Goal: Find contact information

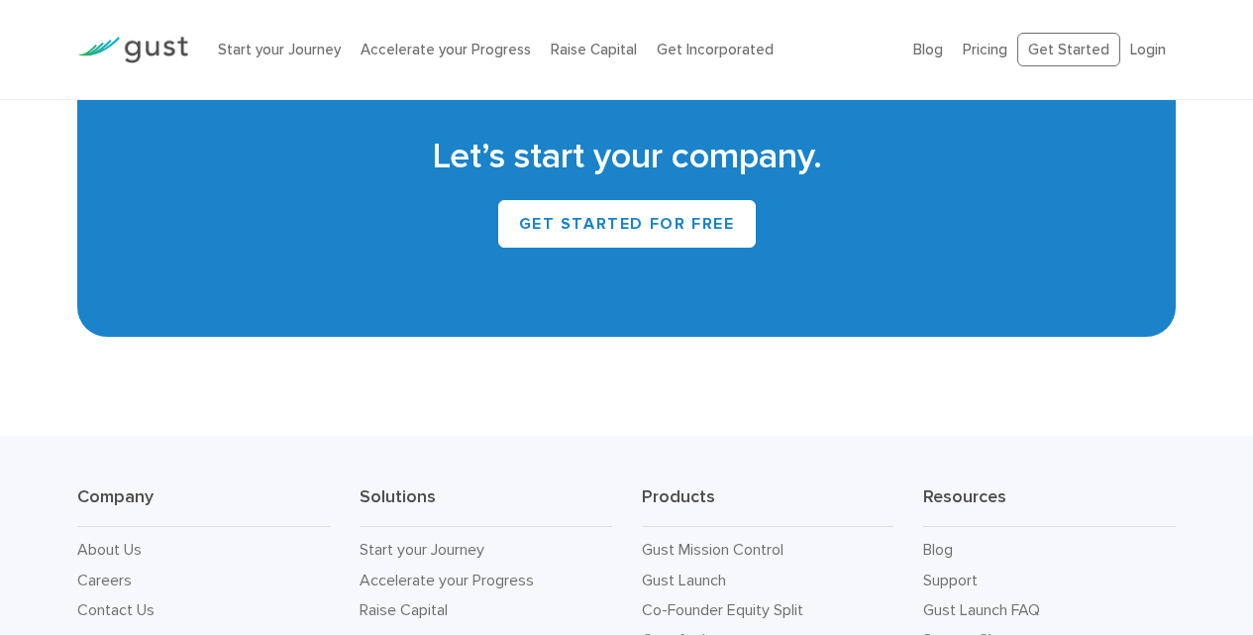
scroll to position [9037, 0]
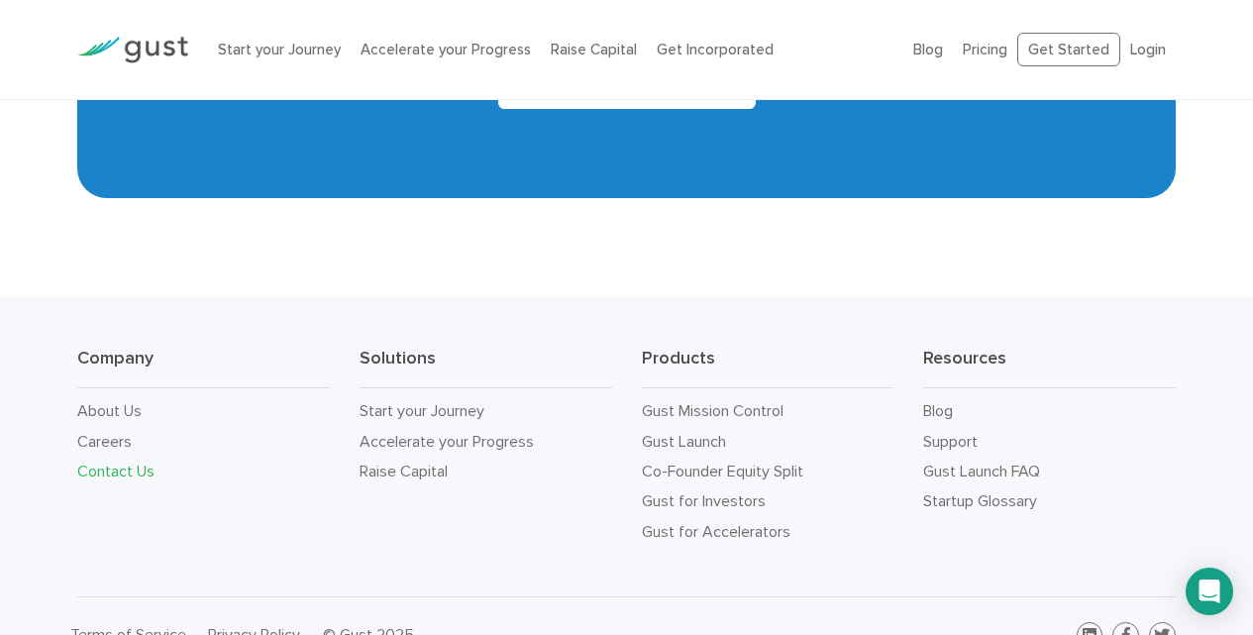
click at [133, 462] on link "Contact Us" at bounding box center [115, 471] width 77 height 19
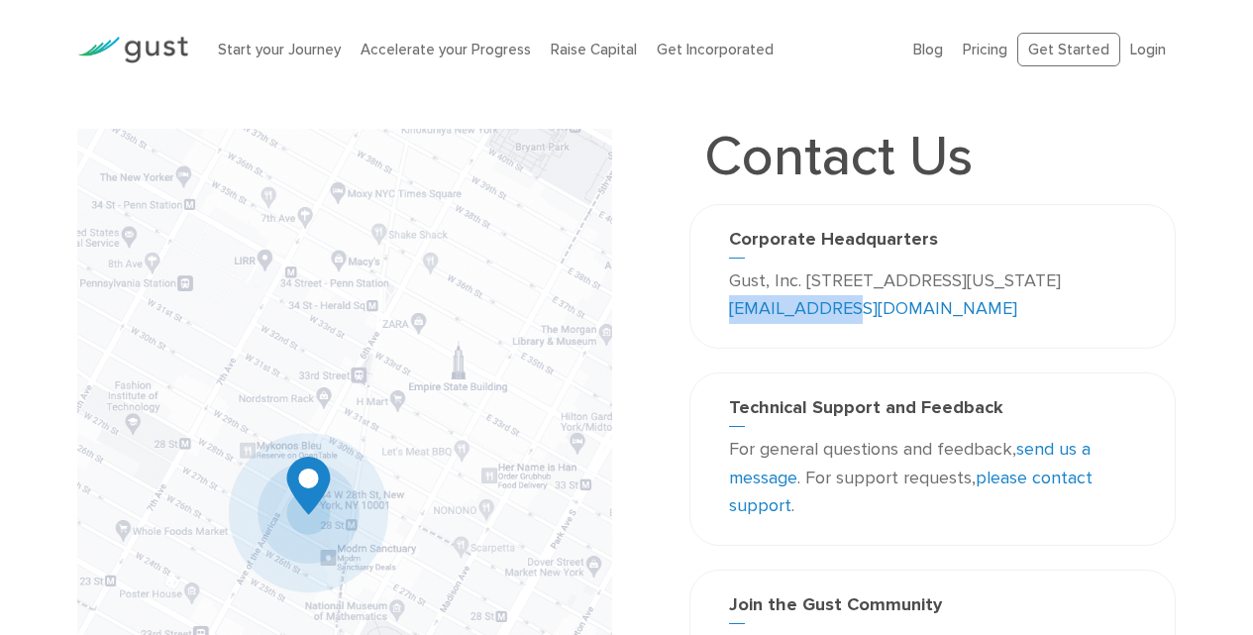
drag, startPoint x: 977, startPoint y: 310, endPoint x: 843, endPoint y: 303, distance: 133.9
click at [843, 303] on p "Gust, Inc. 188 Grand Street Second Floor New York, NY 10013 USA info@gust.com" at bounding box center [932, 295] width 407 height 57
copy link "info@gust.com"
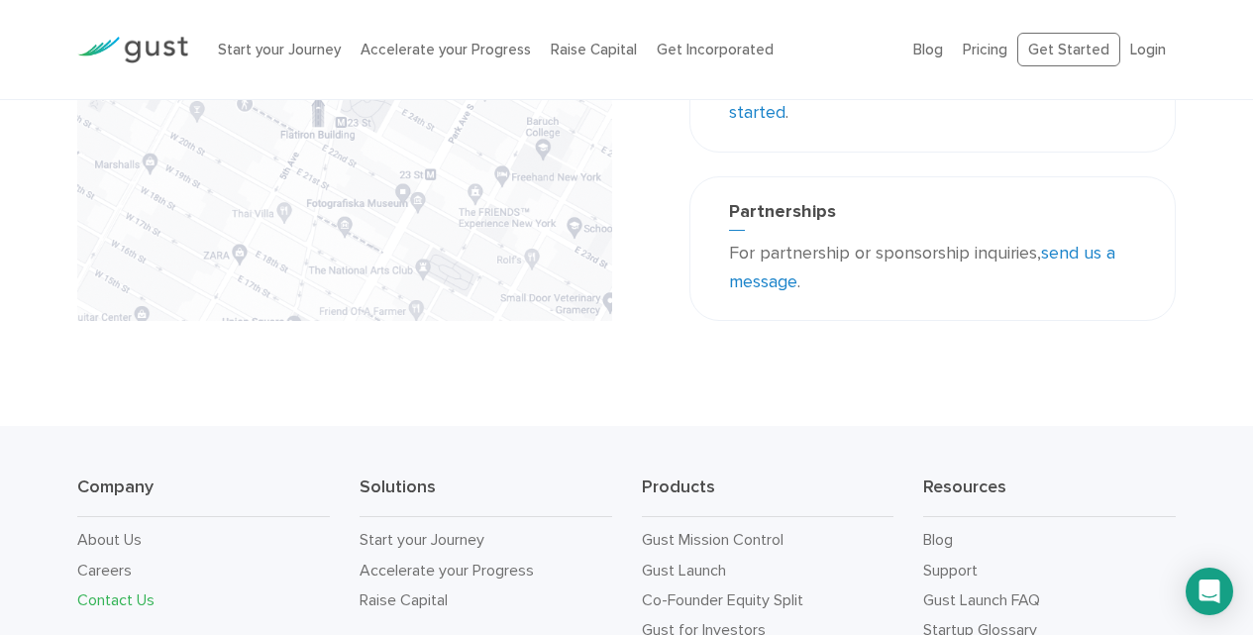
scroll to position [758, 0]
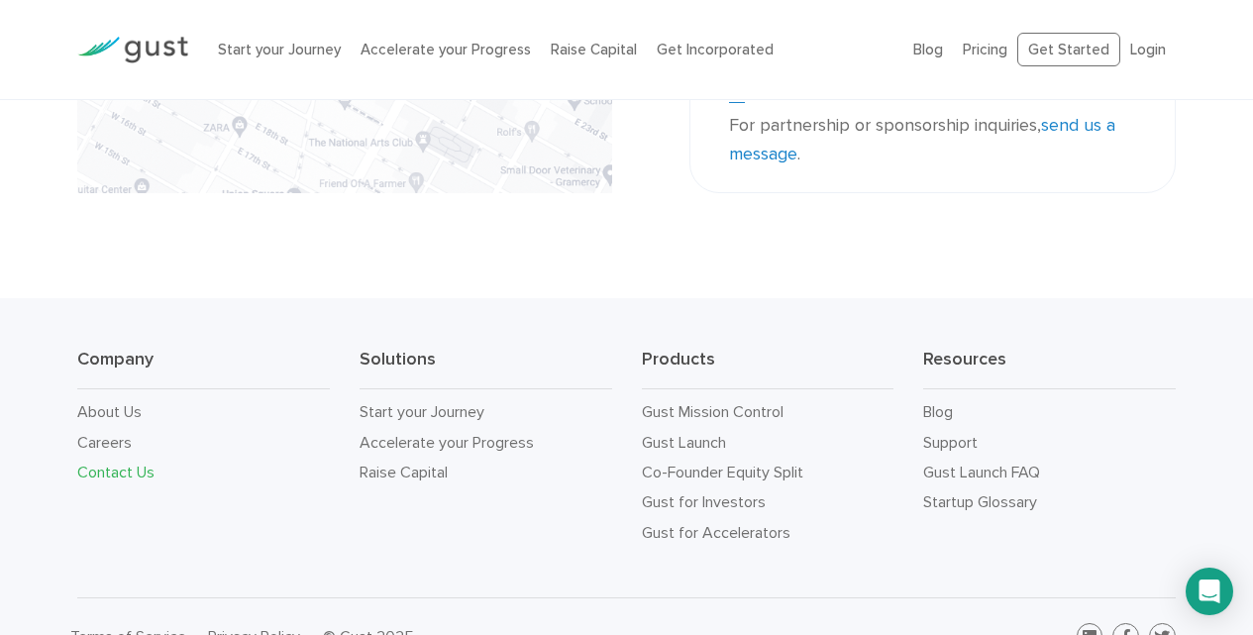
click at [115, 463] on link "Contact Us" at bounding box center [115, 472] width 77 height 19
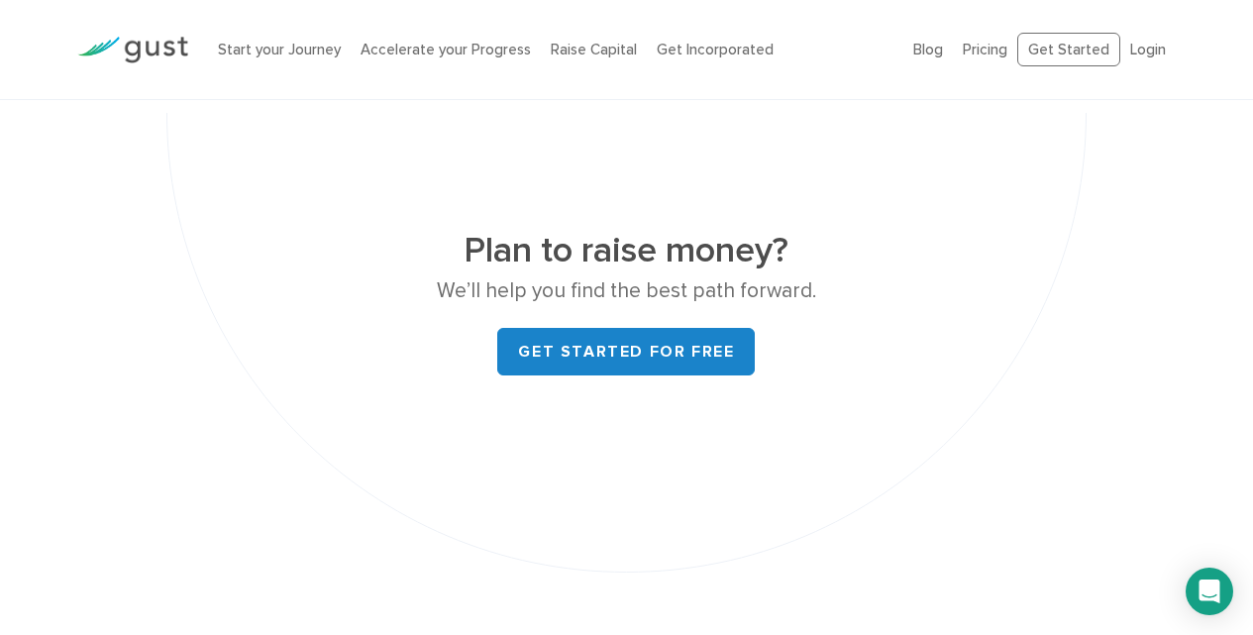
scroll to position [7936, 0]
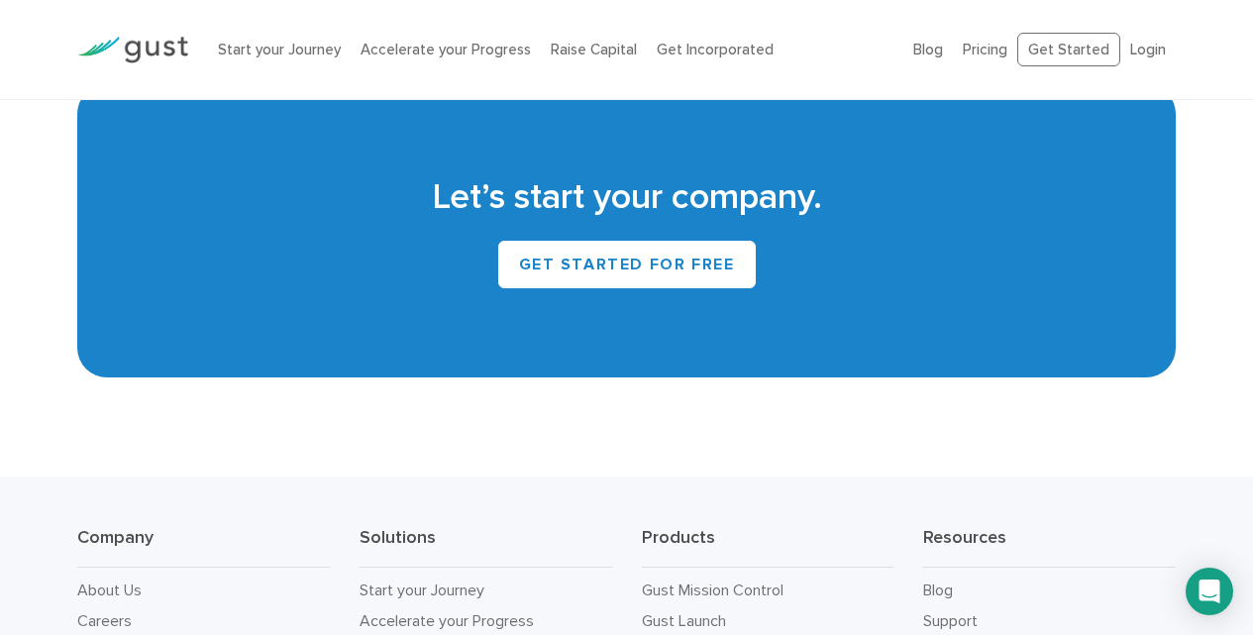
scroll to position [9037, 0]
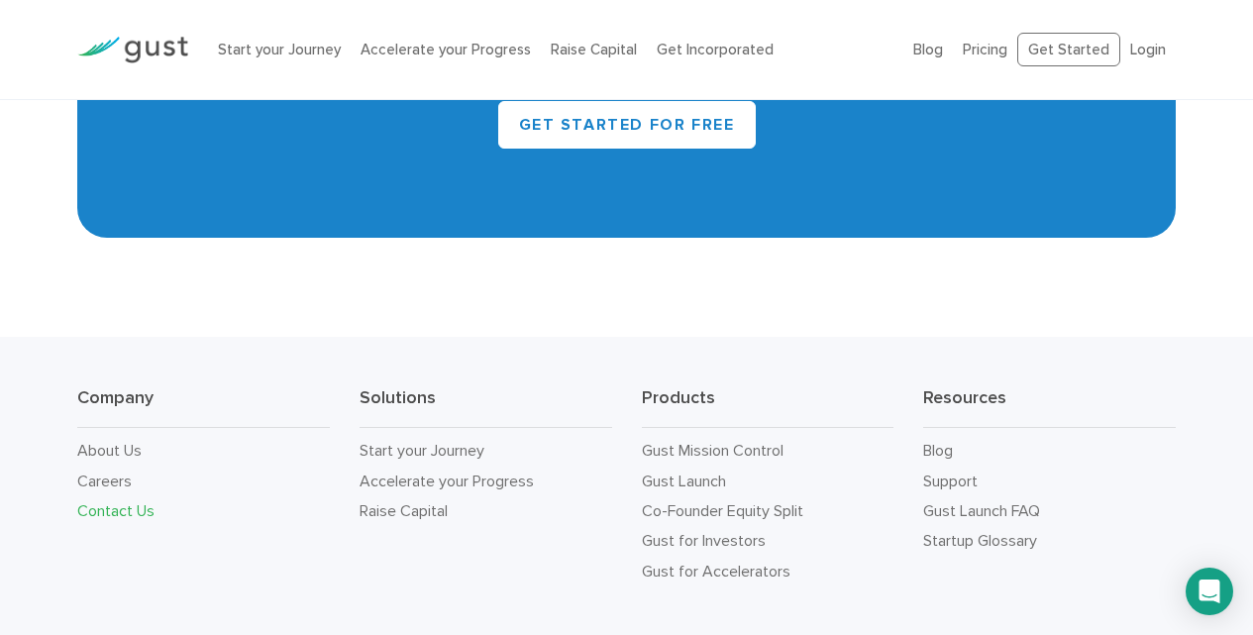
click at [123, 501] on link "Contact Us" at bounding box center [115, 510] width 77 height 19
